Goal: Information Seeking & Learning: Learn about a topic

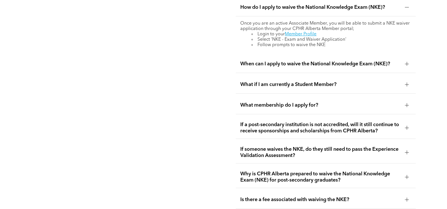
scroll to position [1042, 0]
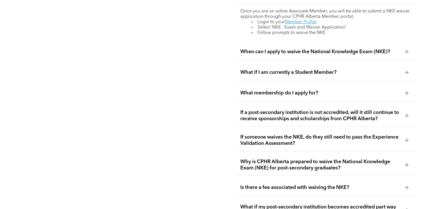
click at [302, 49] on span "When can I apply to waive the National Knowledge Exam (NKE)?" at bounding box center [321, 52] width 160 height 6
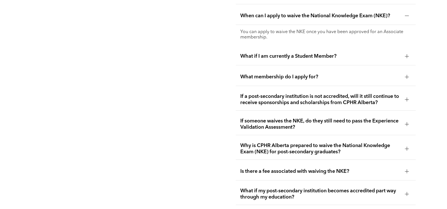
click at [306, 118] on span "If someone waives the NKE, do they still need to pass the Experience Validation…" at bounding box center [321, 124] width 160 height 12
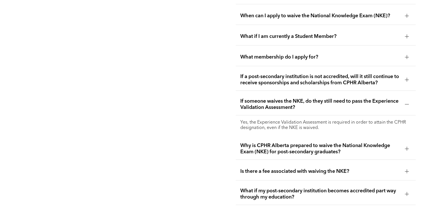
click at [333, 142] on span "Why is CPHR Alberta prepared to waive the National Knowledge Exam (NKE) for pos…" at bounding box center [321, 148] width 160 height 12
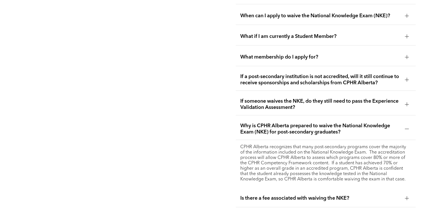
click at [408, 128] on div at bounding box center [407, 128] width 4 height 0
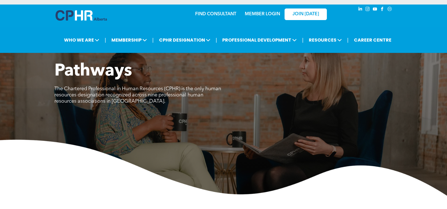
scroll to position [0, 0]
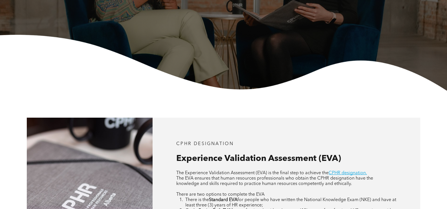
scroll to position [56, 0]
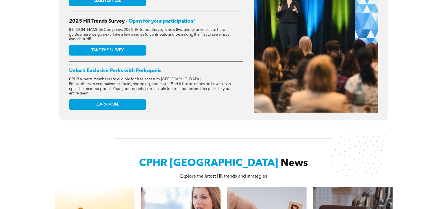
scroll to position [169, 0]
